Goal: Check status: Check status

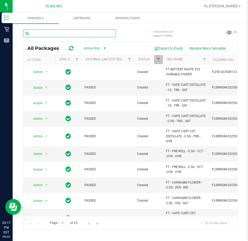
click at [54, 32] on input "text" at bounding box center [69, 33] width 93 height 8
type input "hbg"
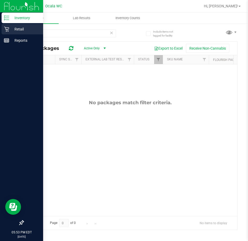
click at [8, 31] on icon at bounding box center [6, 29] width 5 height 5
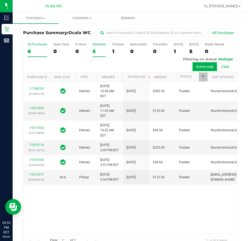
click at [103, 50] on div "5" at bounding box center [99, 51] width 13 height 6
click at [0, 0] on input "Deliveries 5" at bounding box center [0, 0] width 0 height 0
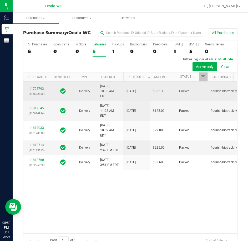
scroll to position [26, 0]
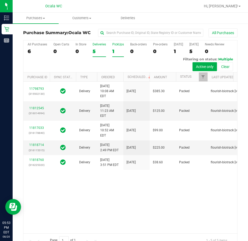
click at [115, 48] on label "PickUps 1" at bounding box center [118, 50] width 12 height 14
click at [0, 0] on input "PickUps 1" at bounding box center [0, 0] width 0 height 0
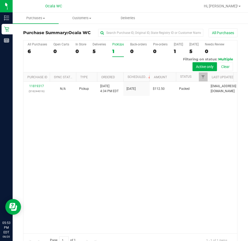
scroll to position [0, 0]
drag, startPoint x: 156, startPoint y: 123, endPoint x: 158, endPoint y: 102, distance: 21.1
click at [156, 123] on div "11819317 (316244016) N/A Pickup [DATE] 4:34 PM EDT 8/20/2025 $112.50 Packed [EM…" at bounding box center [130, 158] width 214 height 152
click at [101, 44] on div "Deliveries" at bounding box center [99, 45] width 13 height 4
click at [0, 0] on input "Deliveries 5" at bounding box center [0, 0] width 0 height 0
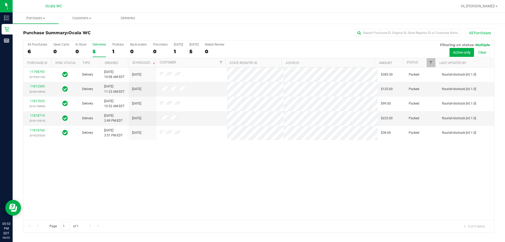
click at [248, 172] on div "11798793 (315502130) Delivery [DATE] 10:08 AM EDT 8/21/2025 $385.30 Packed flou…" at bounding box center [258, 143] width 471 height 152
click at [248, 34] on div "All Purchases" at bounding box center [337, 32] width 314 height 9
